Goal: Information Seeking & Learning: Learn about a topic

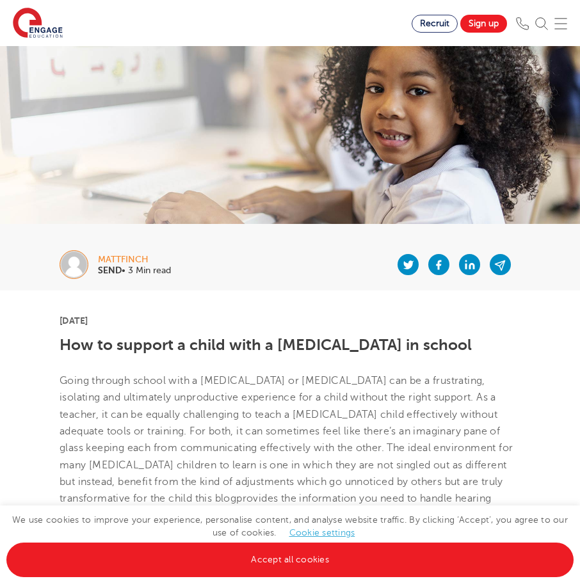
scroll to position [64, 0]
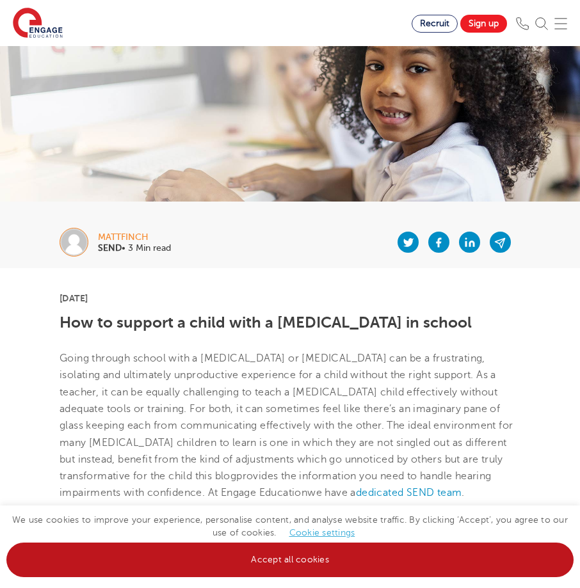
click at [390, 565] on link "Accept all cookies" at bounding box center [289, 560] width 567 height 35
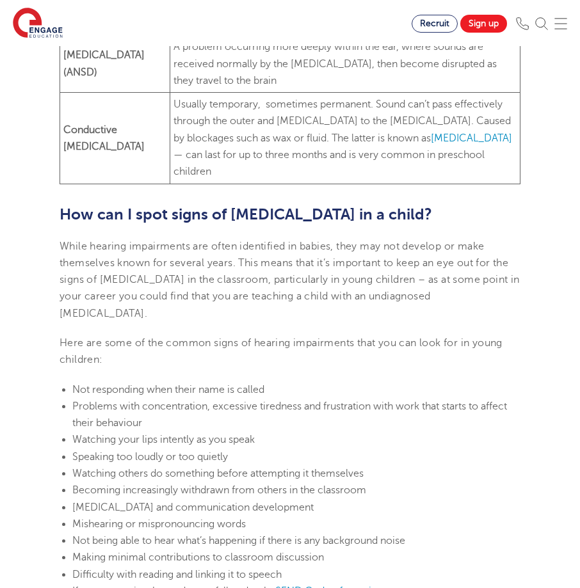
scroll to position [896, 0]
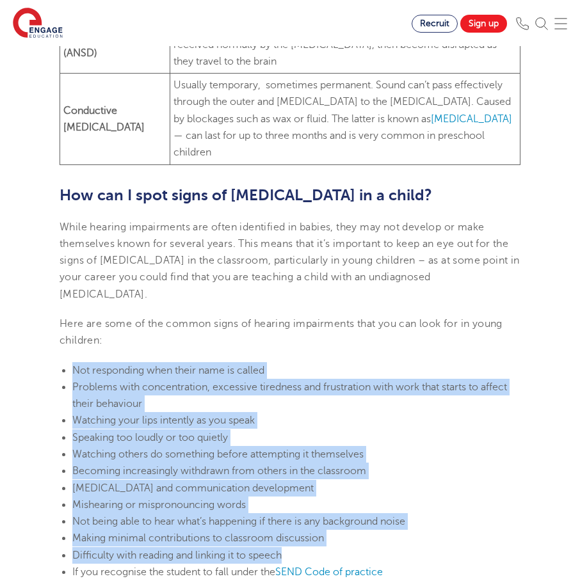
drag, startPoint x: 75, startPoint y: 335, endPoint x: 376, endPoint y: 519, distance: 352.9
click at [376, 519] on ul "Not responding when their name is called Problems with concentration, excessive…" at bounding box center [290, 471] width 461 height 219
copy ul "Not responding when their name is called Problems with concentration, excessive…"
click at [72, 379] on li "Problems with concentration, excessive tiredness and frustration with work that…" at bounding box center [296, 396] width 448 height 34
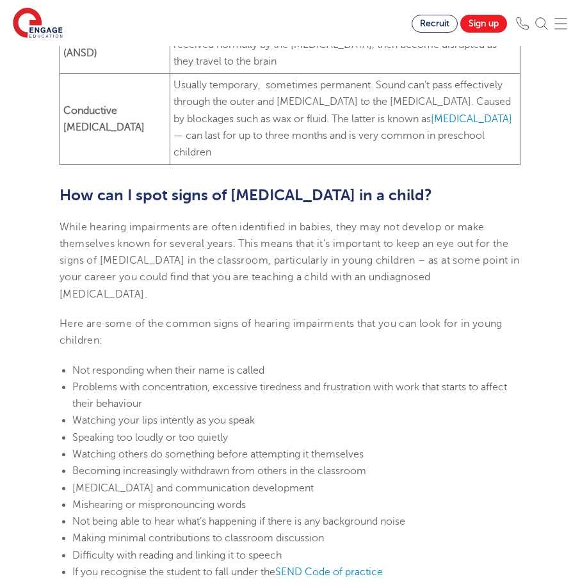
drag, startPoint x: 49, startPoint y: 330, endPoint x: 289, endPoint y: 344, distance: 240.5
copy span "Not responding when their name is called"
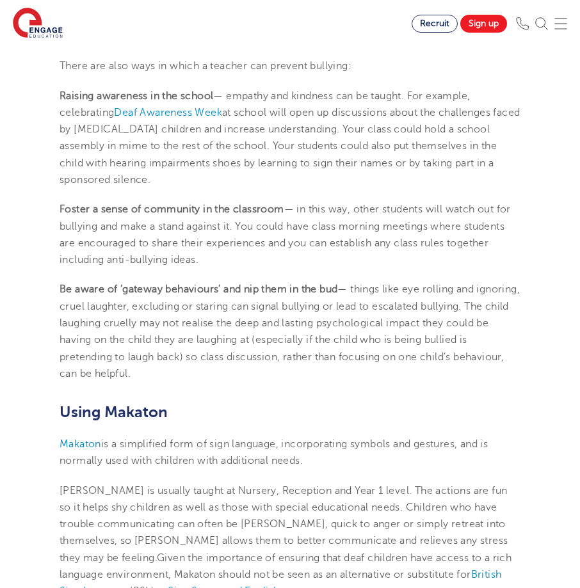
scroll to position [2753, 0]
